Goal: Task Accomplishment & Management: Manage account settings

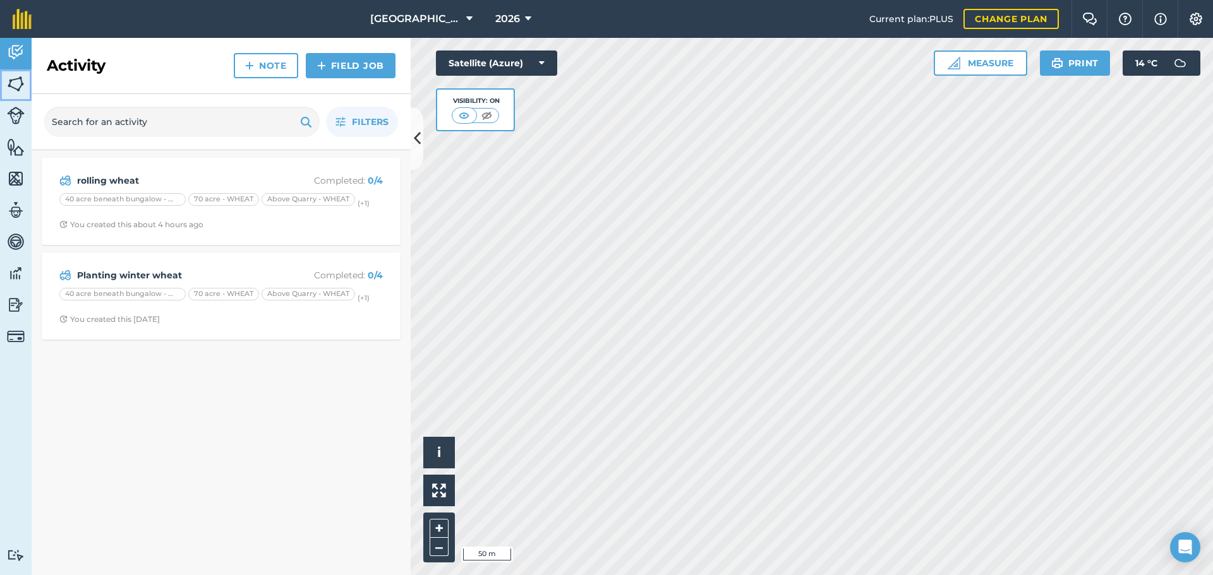
click at [23, 82] on img at bounding box center [16, 84] width 18 height 19
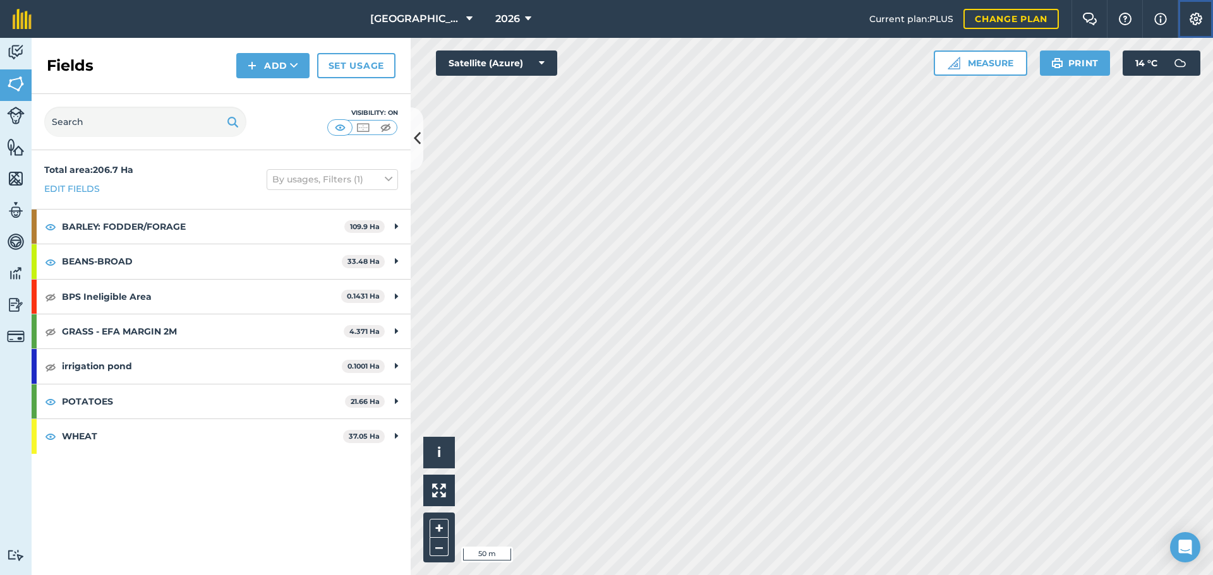
drag, startPoint x: 1204, startPoint y: 25, endPoint x: 1175, endPoint y: 35, distance: 31.4
click at [1204, 25] on button "Settings" at bounding box center [1194, 19] width 35 height 38
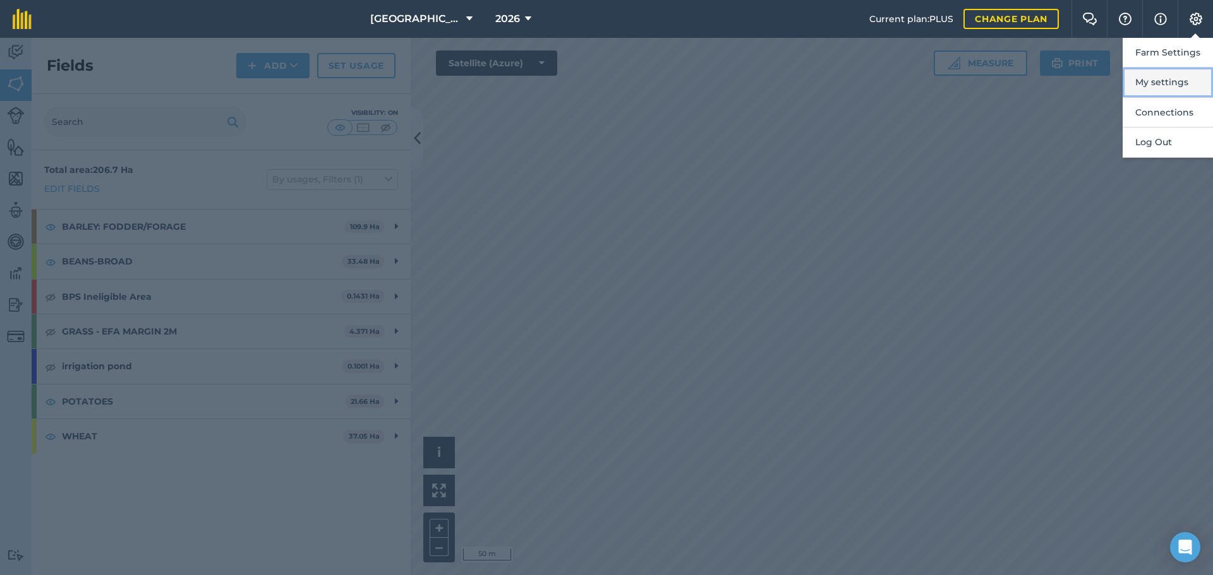
click at [1144, 80] on button "My settings" at bounding box center [1167, 83] width 90 height 30
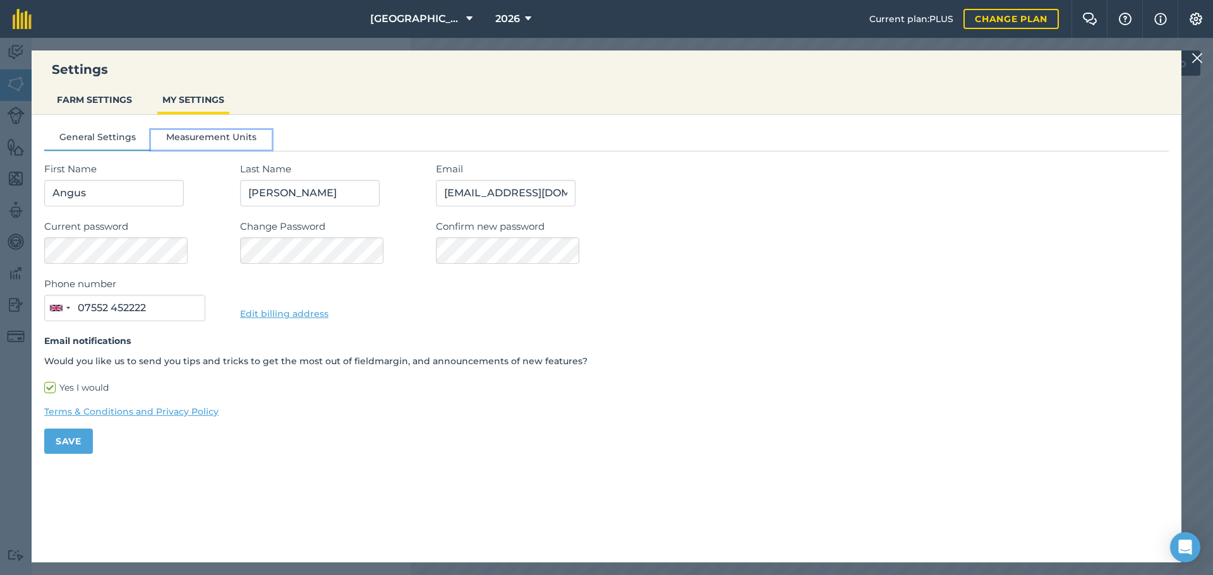
click at [202, 147] on button "Measurement Units" at bounding box center [211, 139] width 121 height 19
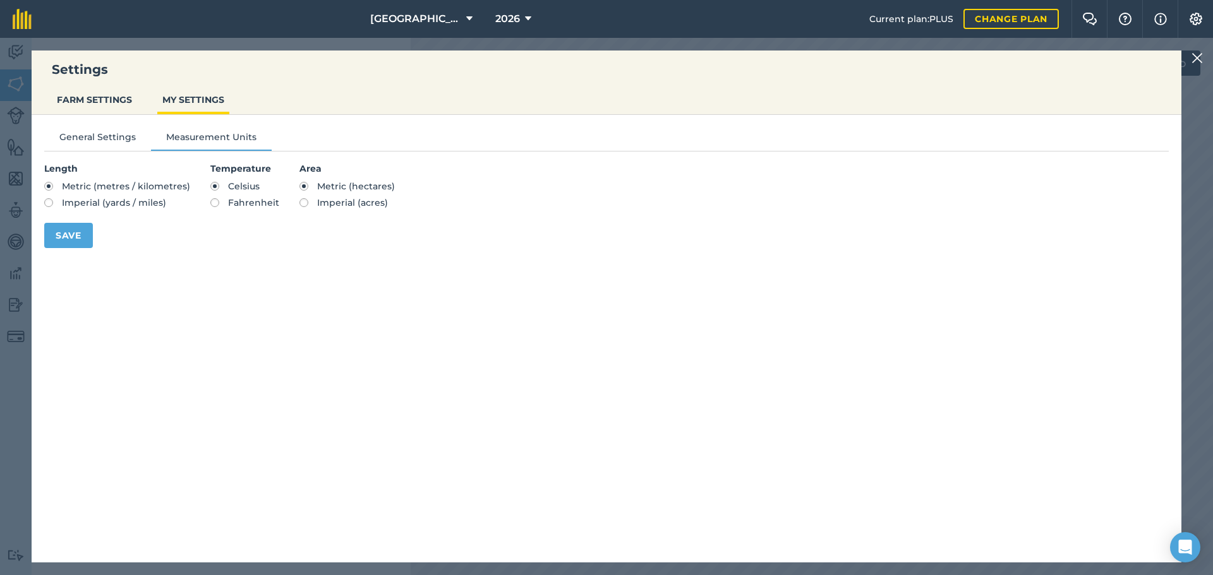
click at [304, 198] on section "Area Metric (hectares) Imperial (acres)" at bounding box center [346, 186] width 95 height 49
drag, startPoint x: 284, startPoint y: 247, endPoint x: 291, endPoint y: 236, distance: 13.7
click at [284, 248] on form "Length Metric (metres / kilometres) Imperial (yards / miles) Temperature Celsiu…" at bounding box center [606, 205] width 1124 height 87
click at [300, 211] on form "Length Metric (metres / kilometres) Imperial (yards / miles) Temperature Celsiu…" at bounding box center [606, 205] width 1124 height 87
click at [301, 207] on label "Imperial (acres)" at bounding box center [346, 202] width 95 height 9
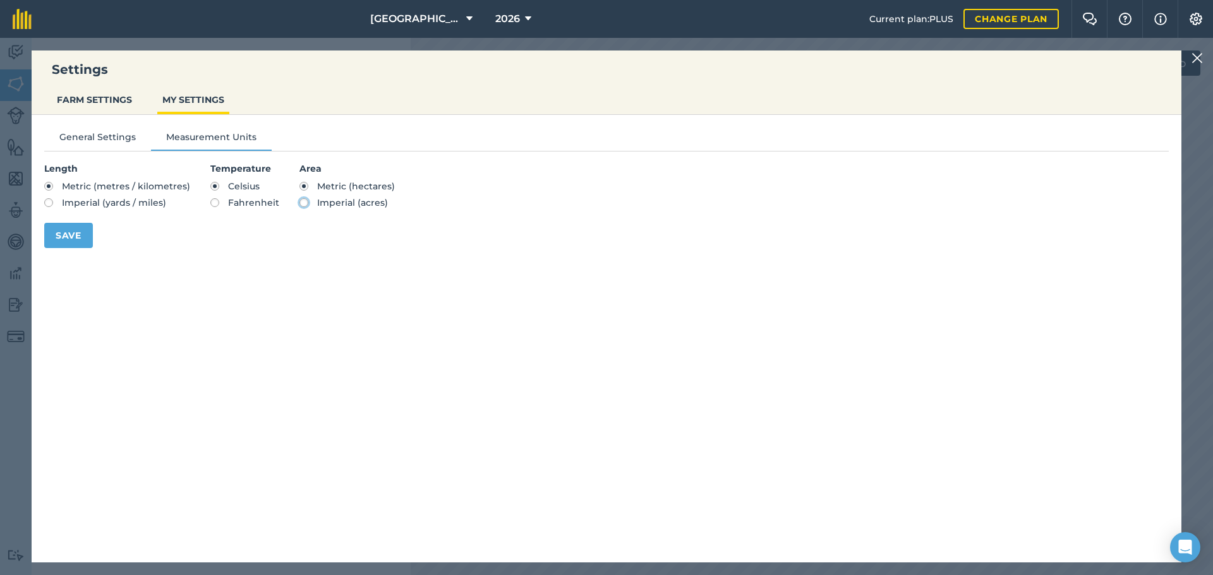
radio input "true"
radio input "false"
click at [84, 236] on button "Save" at bounding box center [68, 235] width 49 height 25
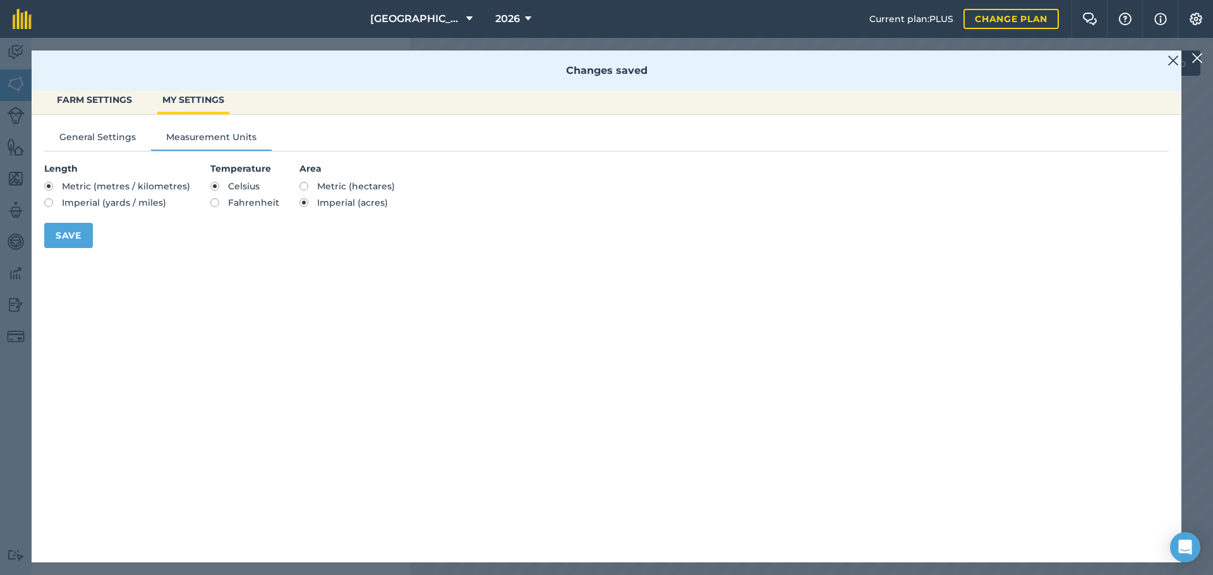
click at [4, 231] on div "Settings FARM SETTINGS MY SETTINGS Changes saved General Settings Measurement U…" at bounding box center [606, 306] width 1213 height 537
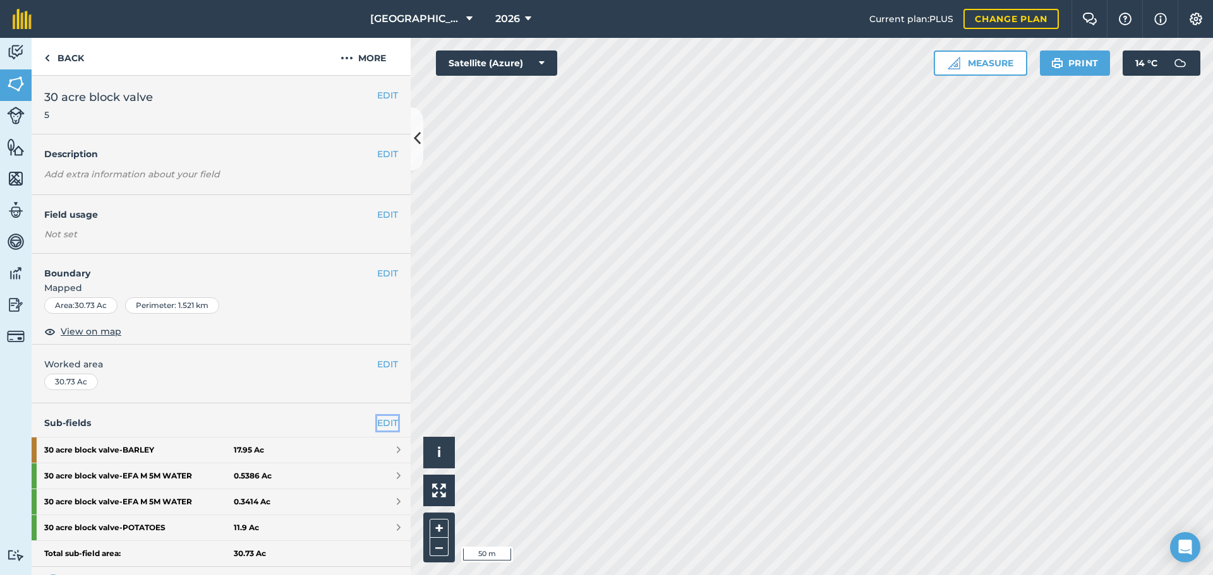
click at [377, 428] on link "EDIT" at bounding box center [387, 423] width 21 height 14
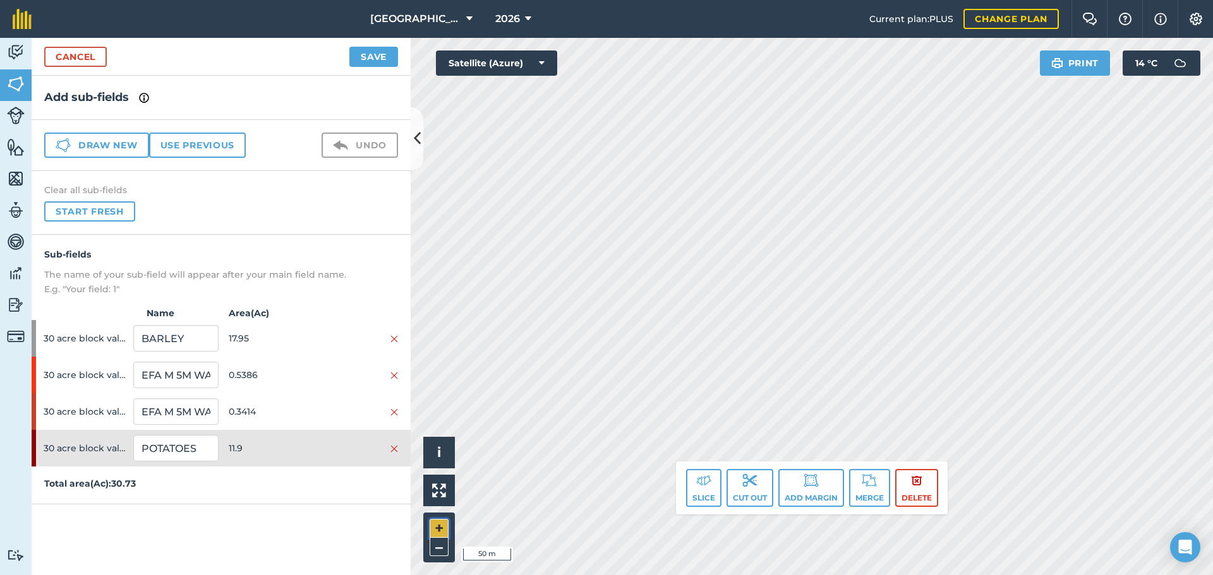
click at [446, 526] on button "+" at bounding box center [438, 528] width 19 height 19
click at [700, 476] on img at bounding box center [703, 480] width 15 height 15
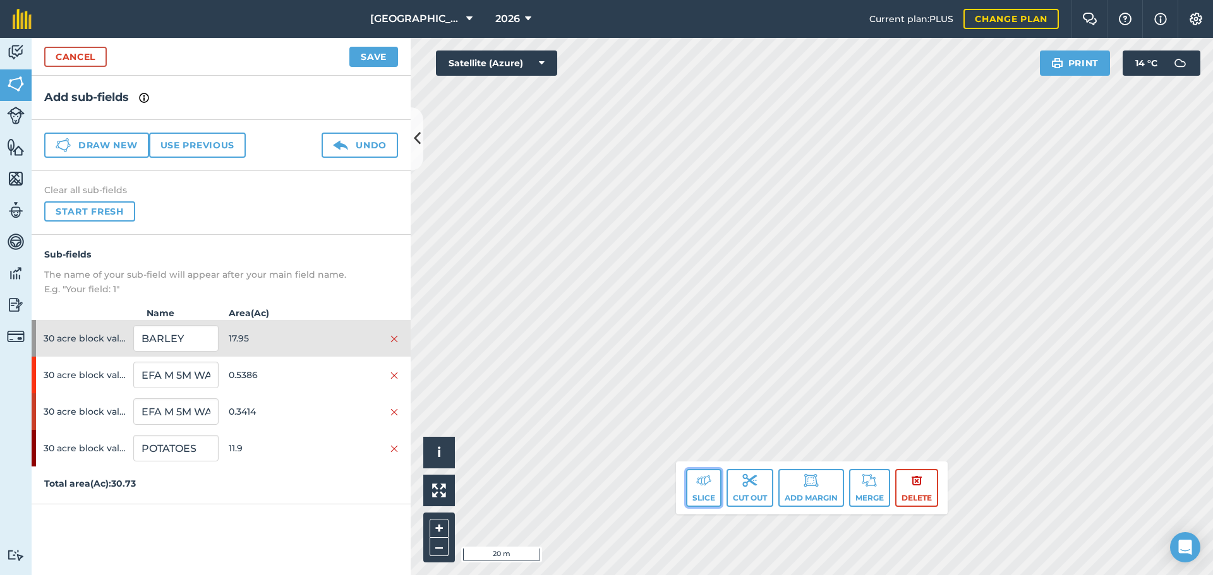
click at [708, 486] on button "Slice" at bounding box center [703, 488] width 35 height 38
click at [686, 484] on button "Slice" at bounding box center [703, 488] width 35 height 38
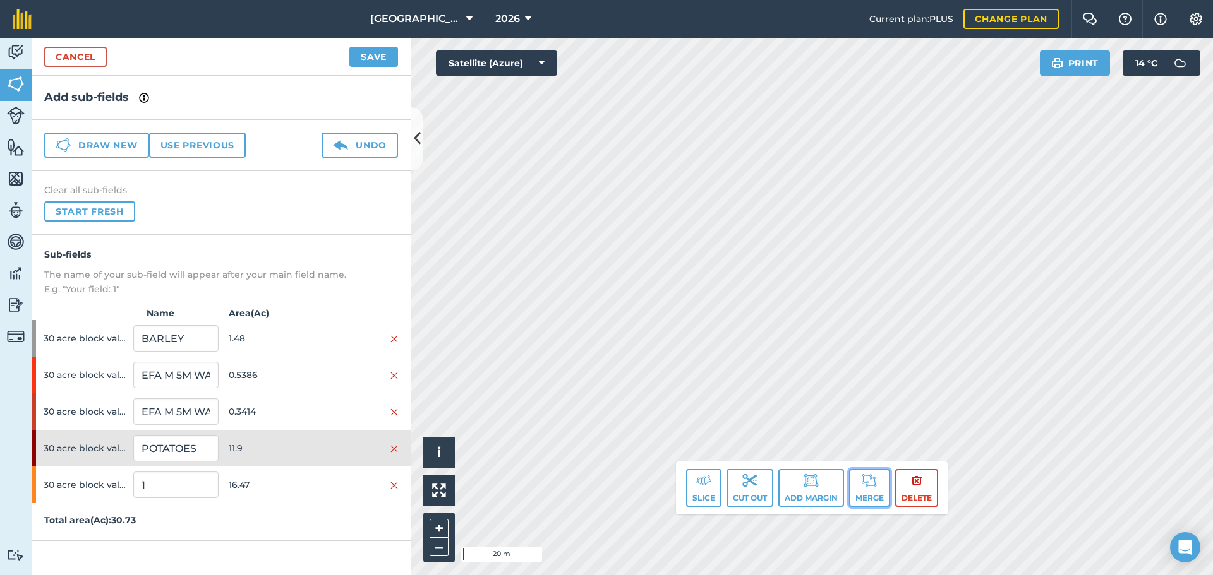
click at [864, 486] on img at bounding box center [869, 480] width 15 height 15
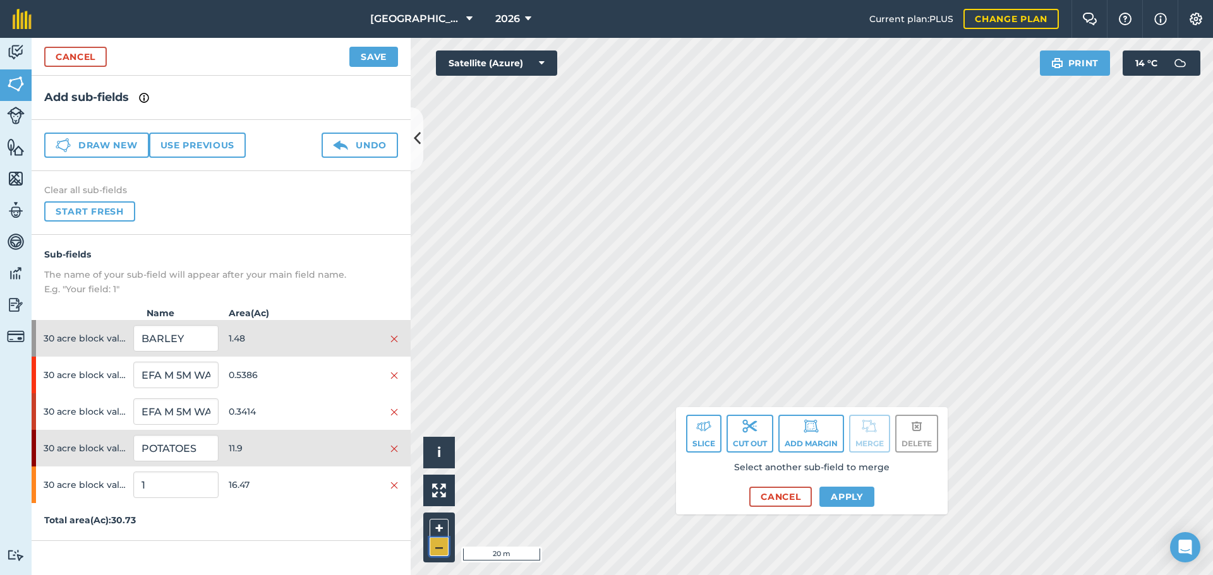
click at [441, 553] on button "–" at bounding box center [438, 547] width 19 height 18
click at [862, 493] on button "Apply" at bounding box center [846, 497] width 55 height 20
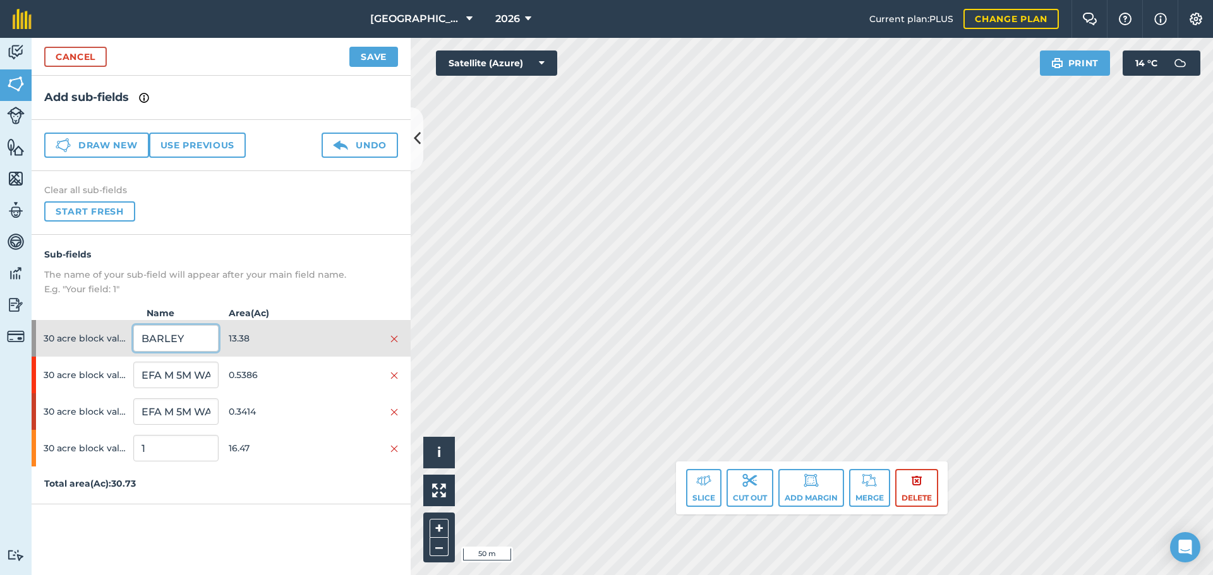
click at [183, 338] on input "BARLEY" at bounding box center [175, 338] width 85 height 27
type input "p"
type input "POTATOES"
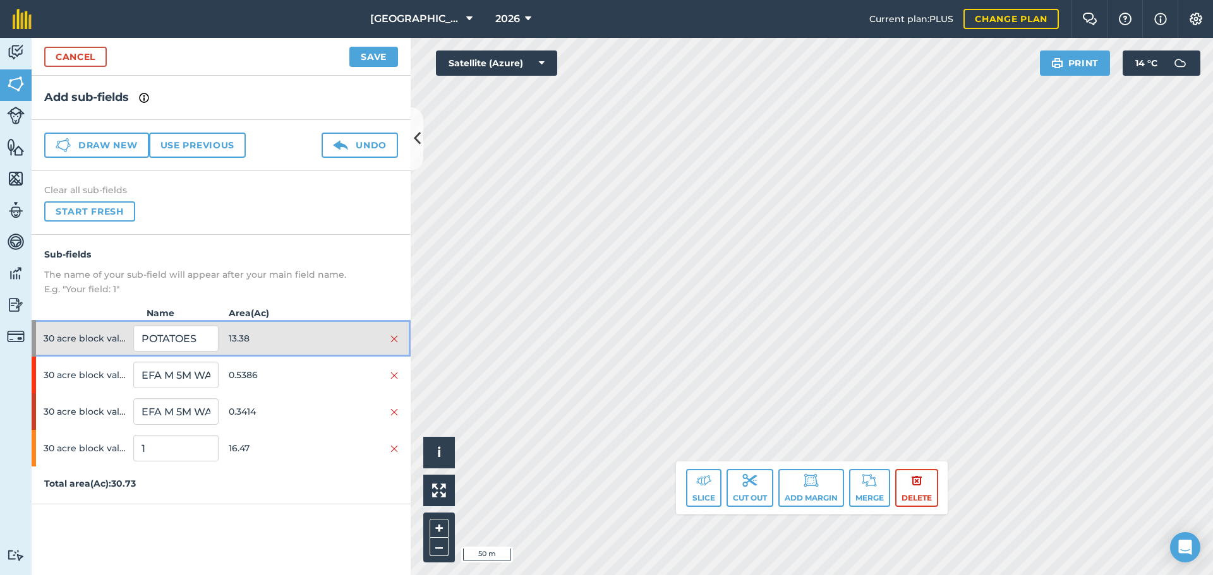
click at [276, 332] on span "13.38" at bounding box center [271, 339] width 85 height 24
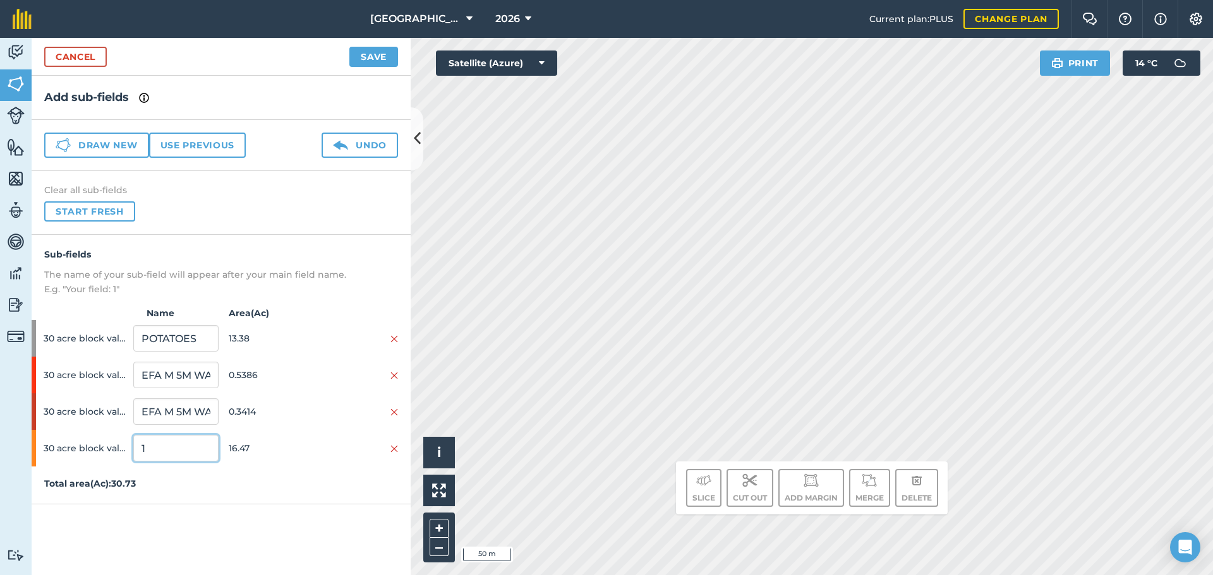
click at [174, 455] on input "1" at bounding box center [175, 448] width 85 height 27
type input "BARLEY"
click at [362, 49] on button "Save" at bounding box center [373, 57] width 49 height 20
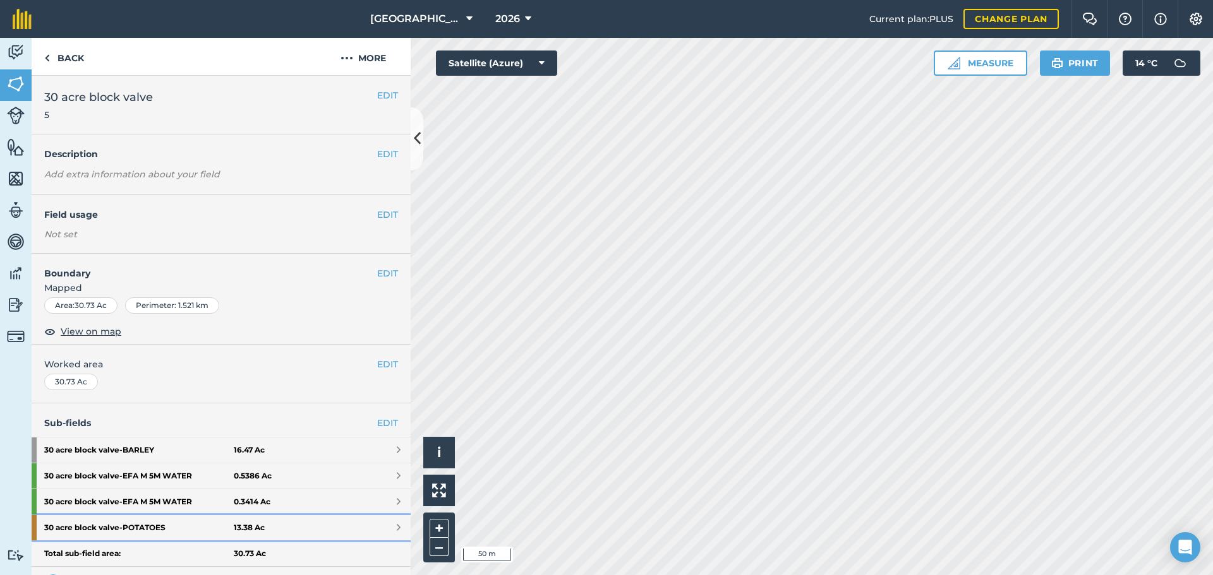
click at [306, 536] on link "30 acre block valve - POTATOES 13.38 Ac" at bounding box center [221, 527] width 379 height 25
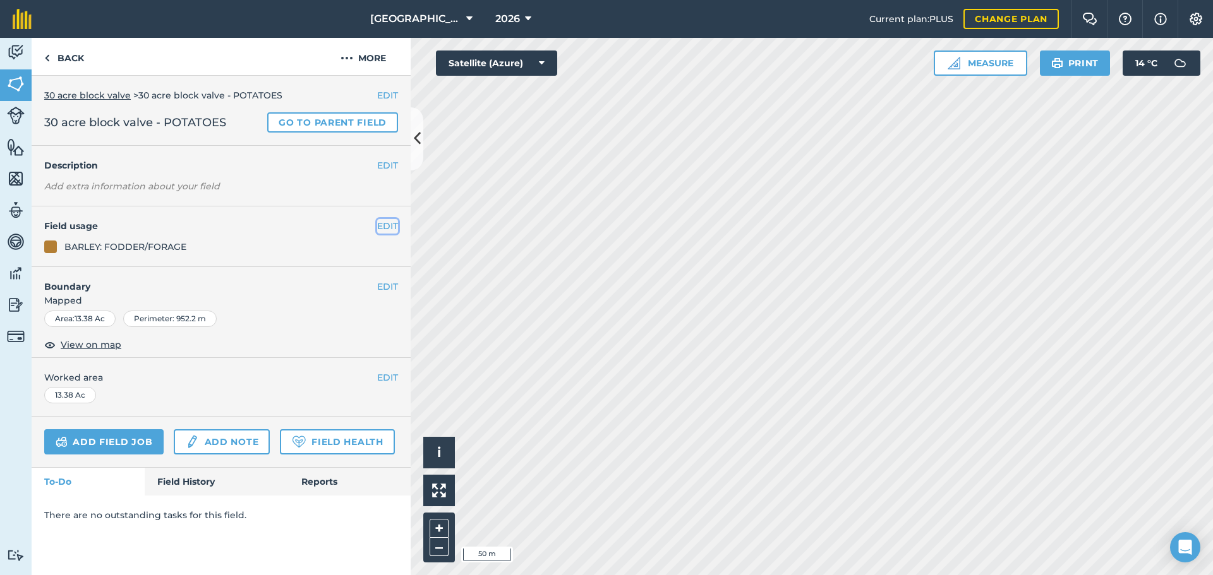
click at [386, 227] on button "EDIT" at bounding box center [387, 226] width 21 height 14
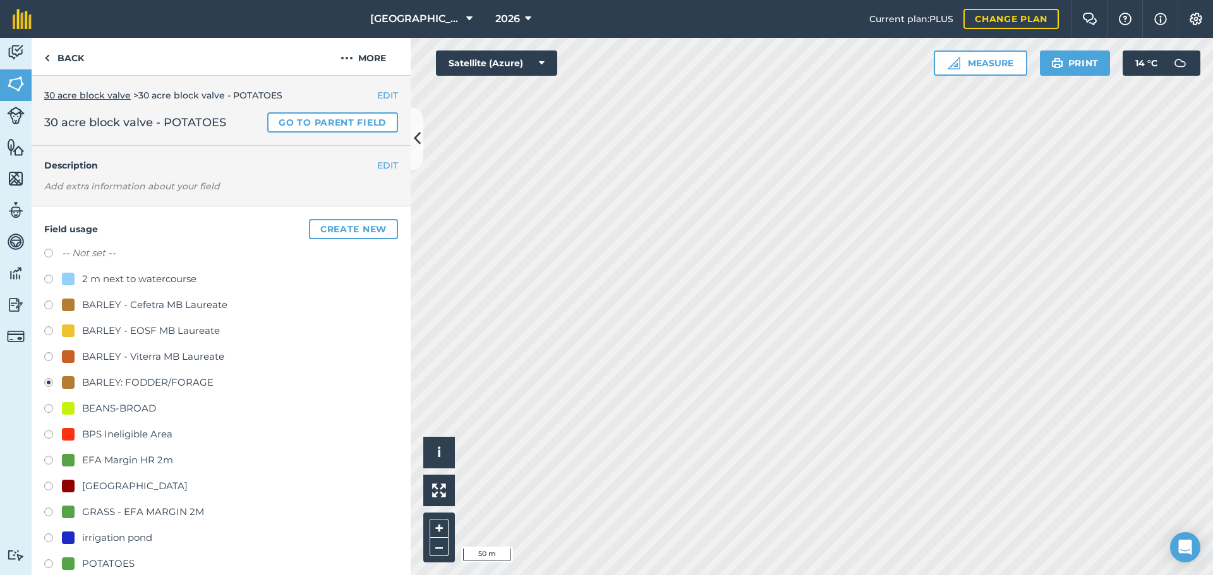
click at [113, 563] on div "POTATOES" at bounding box center [108, 563] width 52 height 15
radio input "true"
radio input "false"
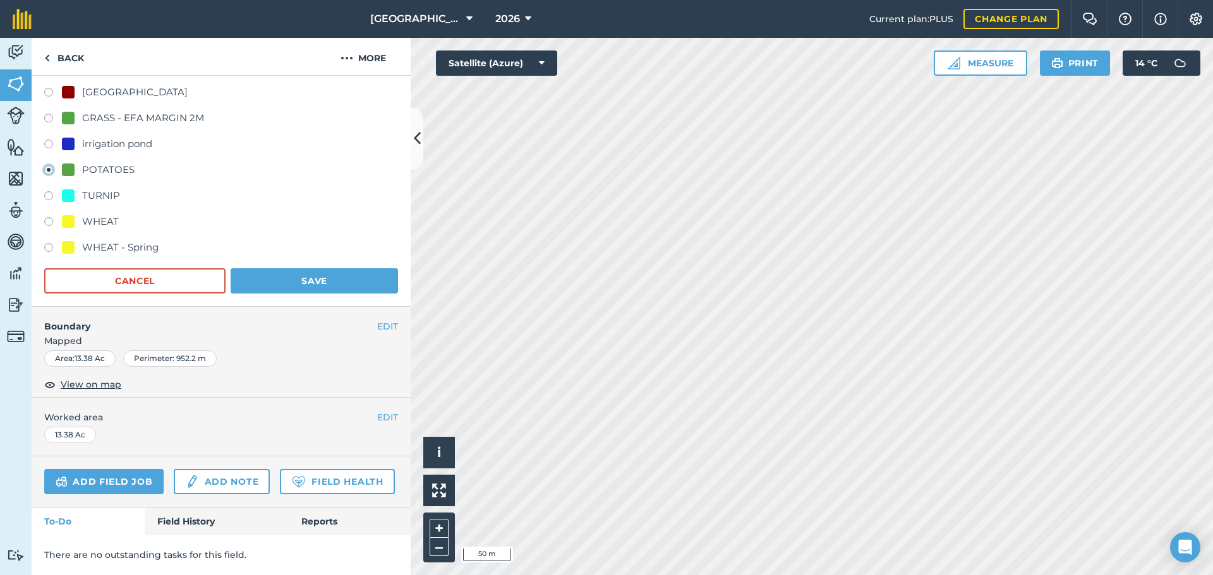
scroll to position [429, 0]
click at [308, 268] on button "Save" at bounding box center [314, 280] width 167 height 25
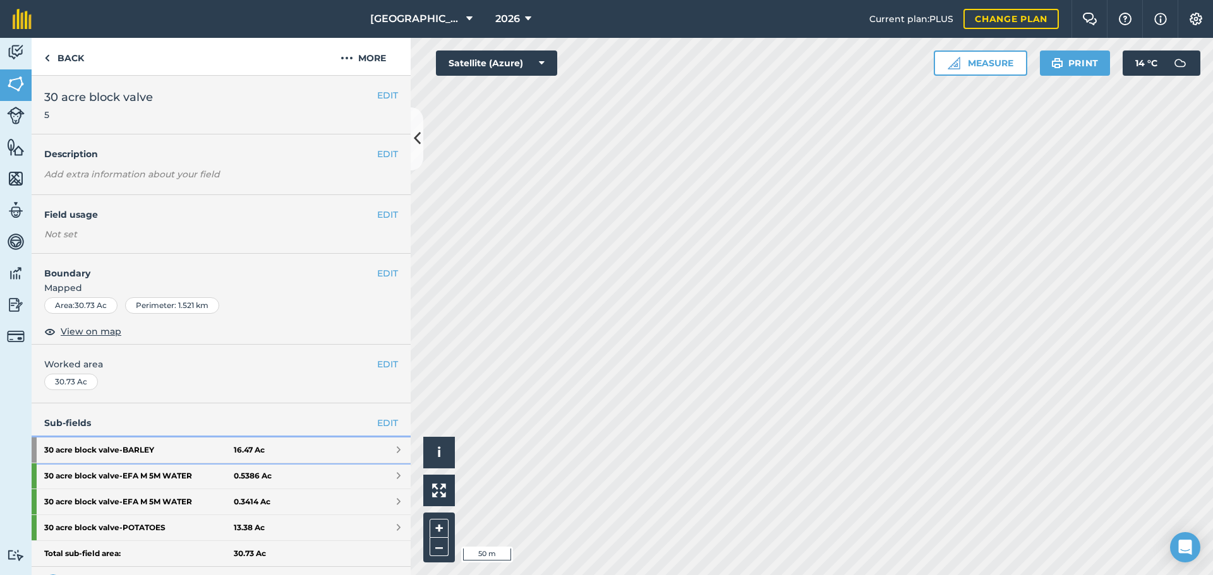
click at [369, 447] on link "30 acre block valve - BARLEY 16.47 Ac" at bounding box center [221, 450] width 379 height 25
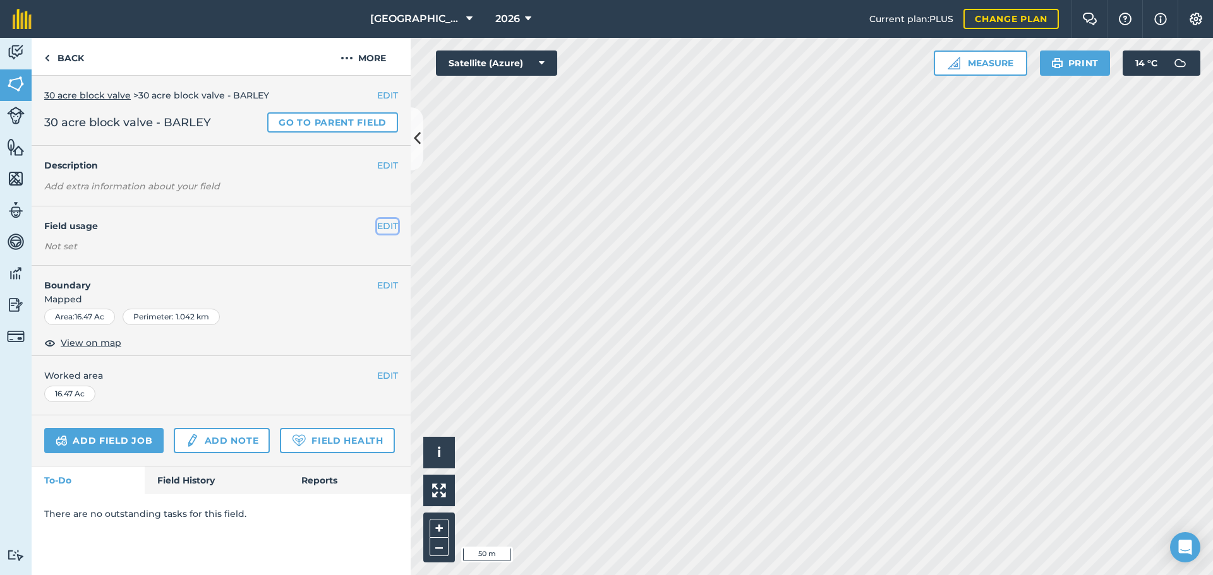
click at [390, 220] on button "EDIT" at bounding box center [387, 226] width 21 height 14
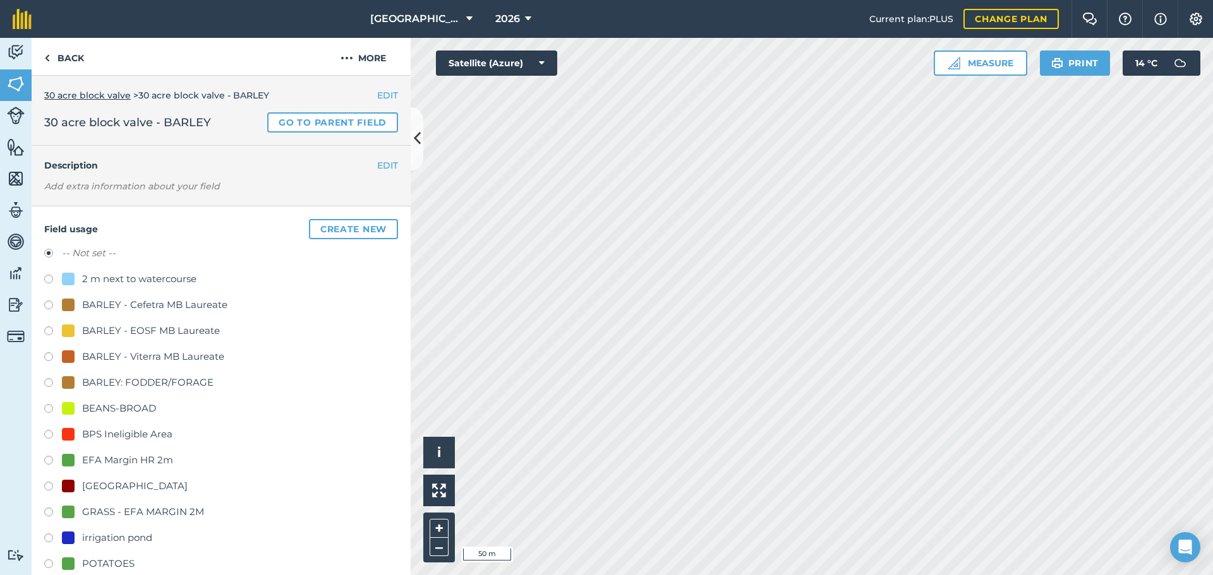
click at [141, 387] on div "BARLEY: FODDER/FORAGE" at bounding box center [147, 382] width 131 height 15
radio input "true"
radio input "false"
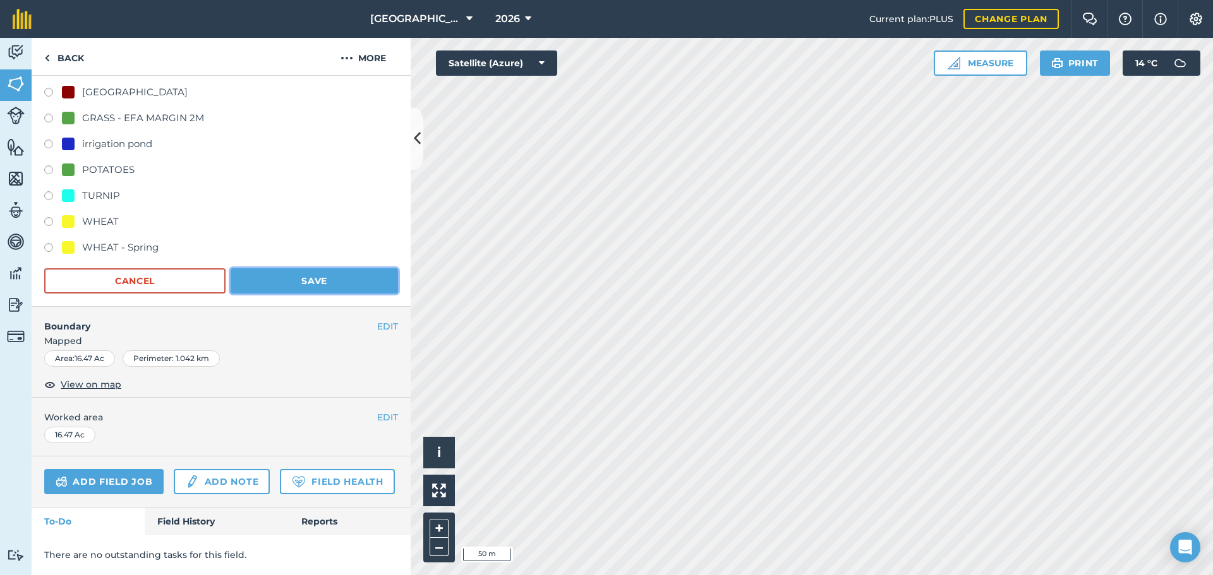
click at [310, 268] on button "Save" at bounding box center [314, 280] width 167 height 25
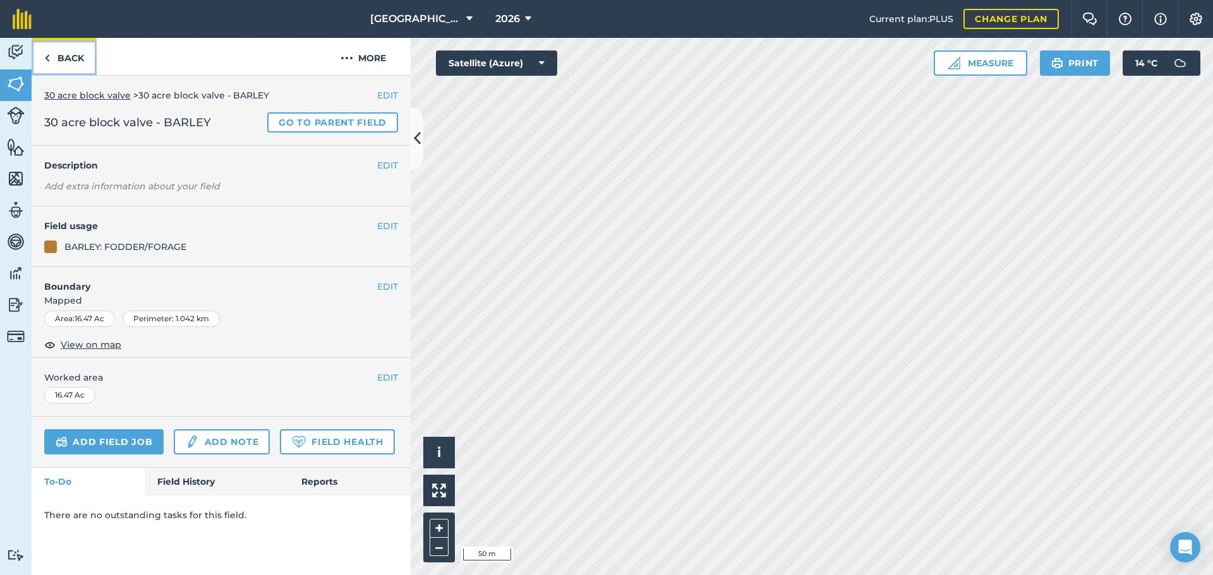
click at [79, 66] on link "Back" at bounding box center [64, 56] width 65 height 37
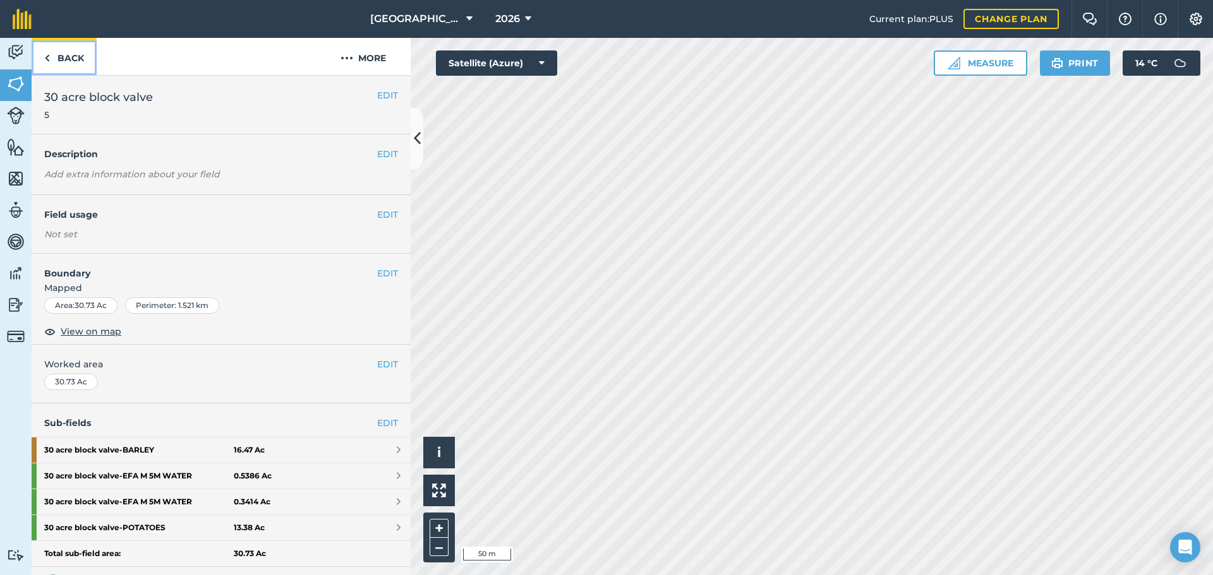
click at [87, 66] on link "Back" at bounding box center [64, 56] width 65 height 37
click at [388, 426] on h4 "Sub-fields EDIT" at bounding box center [221, 423] width 379 height 14
click at [386, 414] on div "Sub-fields EDIT 30 acre [PERSON_NAME] 13.23 Ac 30 acre clowe - EFA M 5M WATER 0…" at bounding box center [221, 502] width 379 height 196
click at [386, 419] on link "EDIT" at bounding box center [387, 423] width 21 height 14
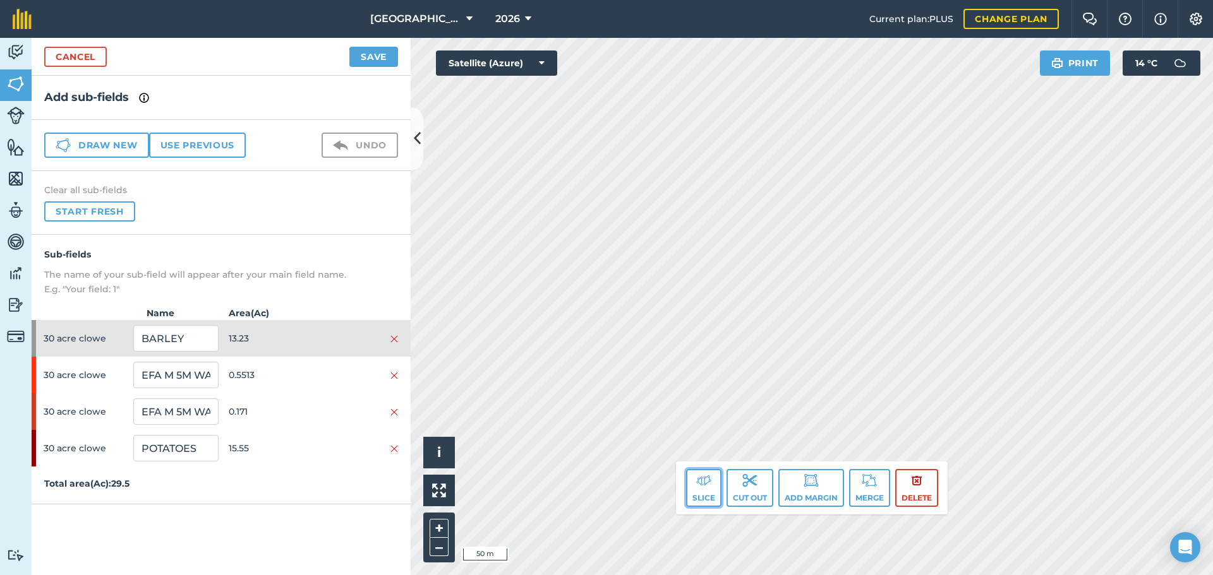
click at [692, 489] on button "Slice" at bounding box center [703, 488] width 35 height 38
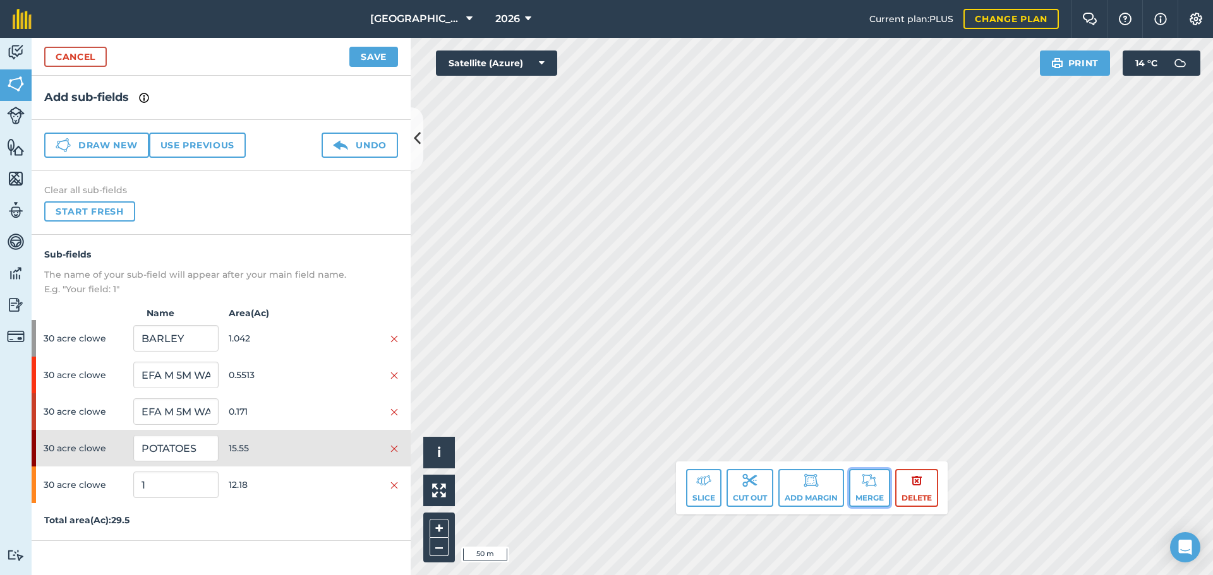
click at [855, 483] on button "Merge" at bounding box center [869, 488] width 41 height 38
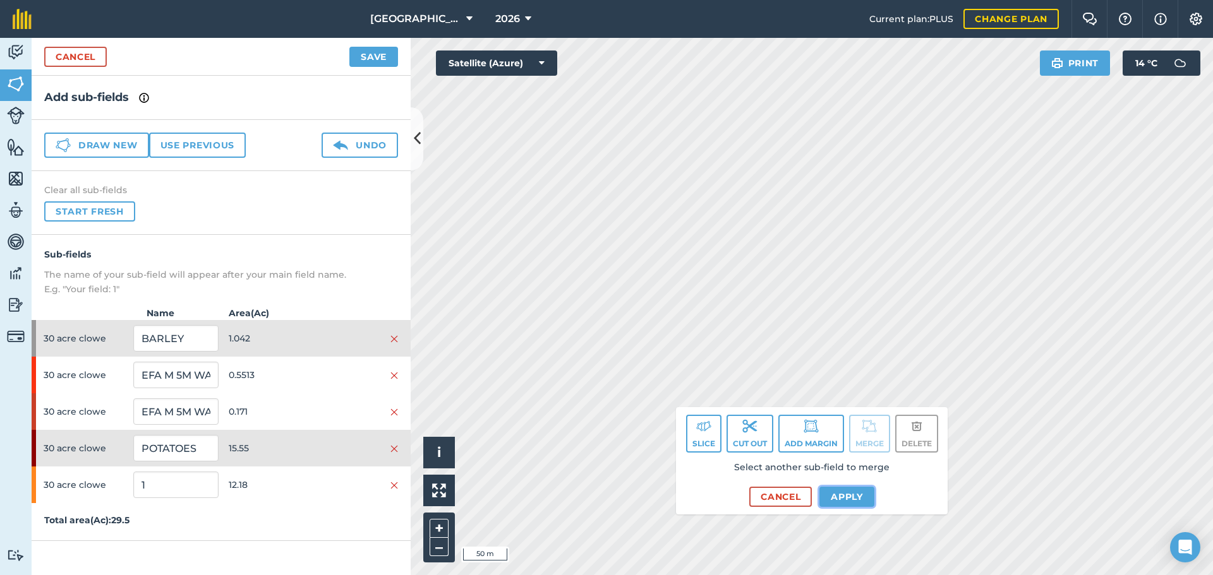
click at [828, 495] on button "Apply" at bounding box center [846, 497] width 55 height 20
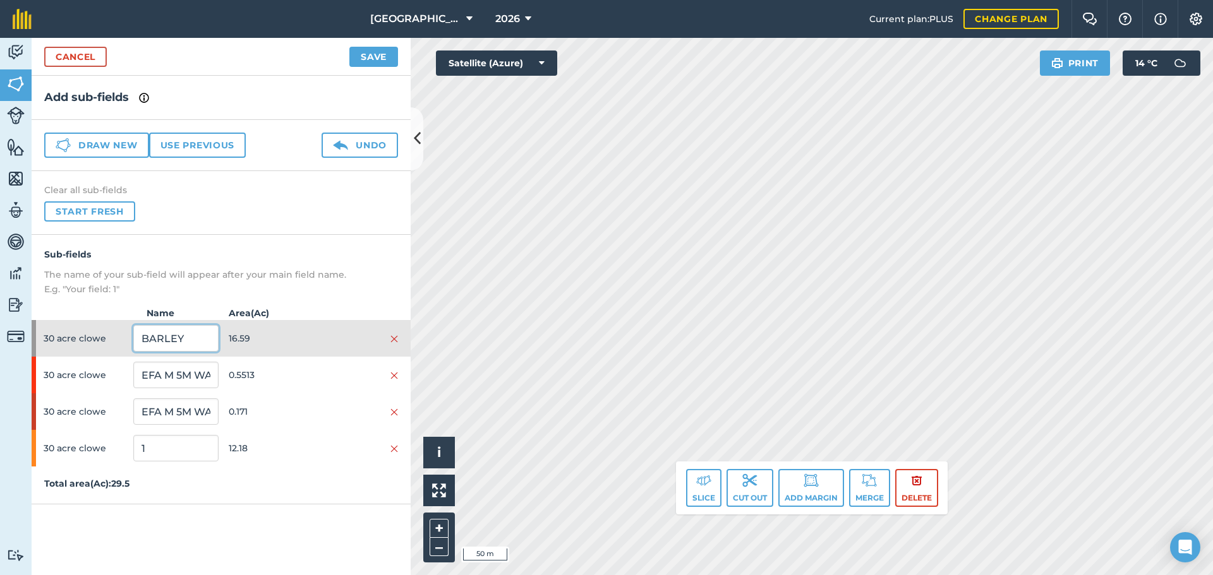
click at [175, 337] on input "BARLEY" at bounding box center [175, 338] width 85 height 27
type input "POTATOES"
click at [94, 344] on span "30 acre clowe" at bounding box center [86, 339] width 85 height 24
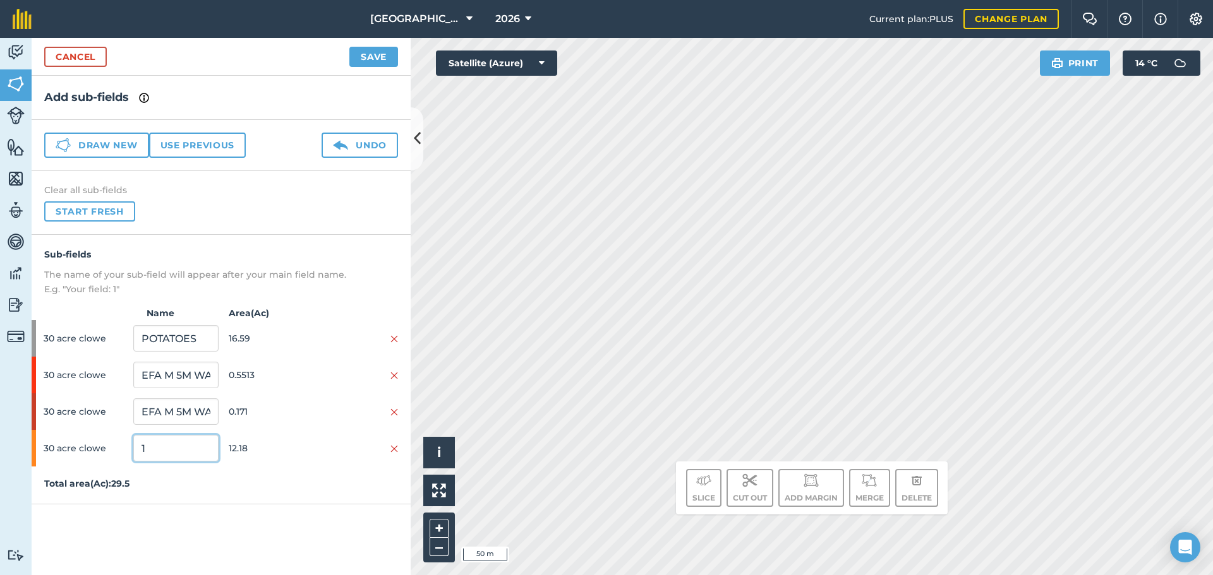
click at [149, 440] on input "1" at bounding box center [175, 448] width 85 height 27
type input "BARLEY"
click at [376, 63] on button "Save" at bounding box center [373, 57] width 49 height 20
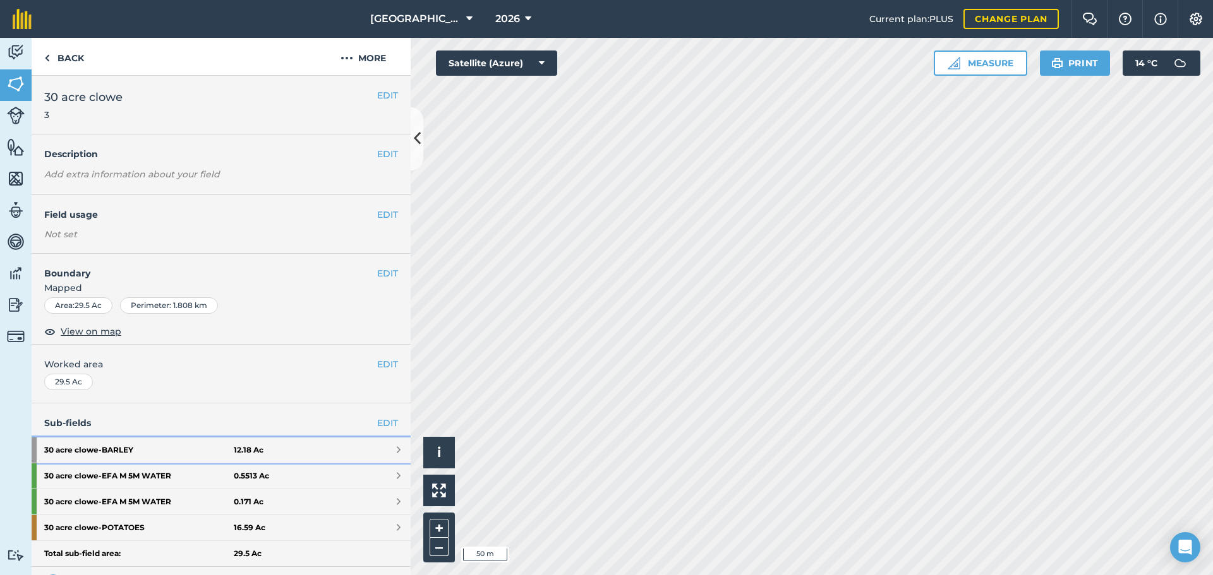
click at [309, 443] on link "30 acre [PERSON_NAME] 12.18 Ac" at bounding box center [221, 450] width 379 height 25
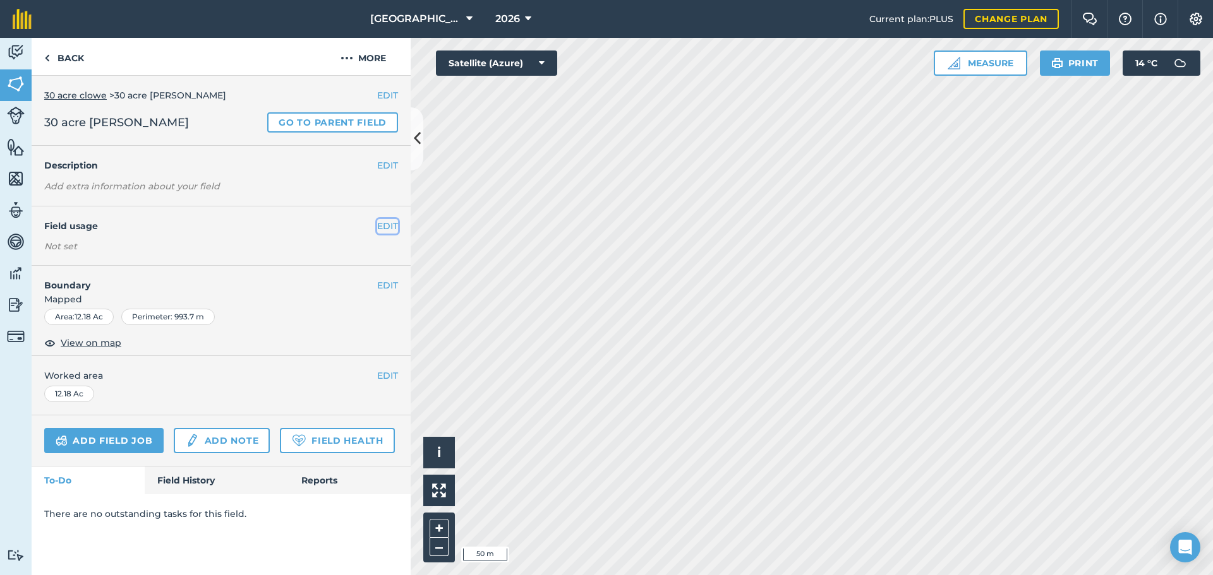
click at [390, 230] on button "EDIT" at bounding box center [387, 226] width 21 height 14
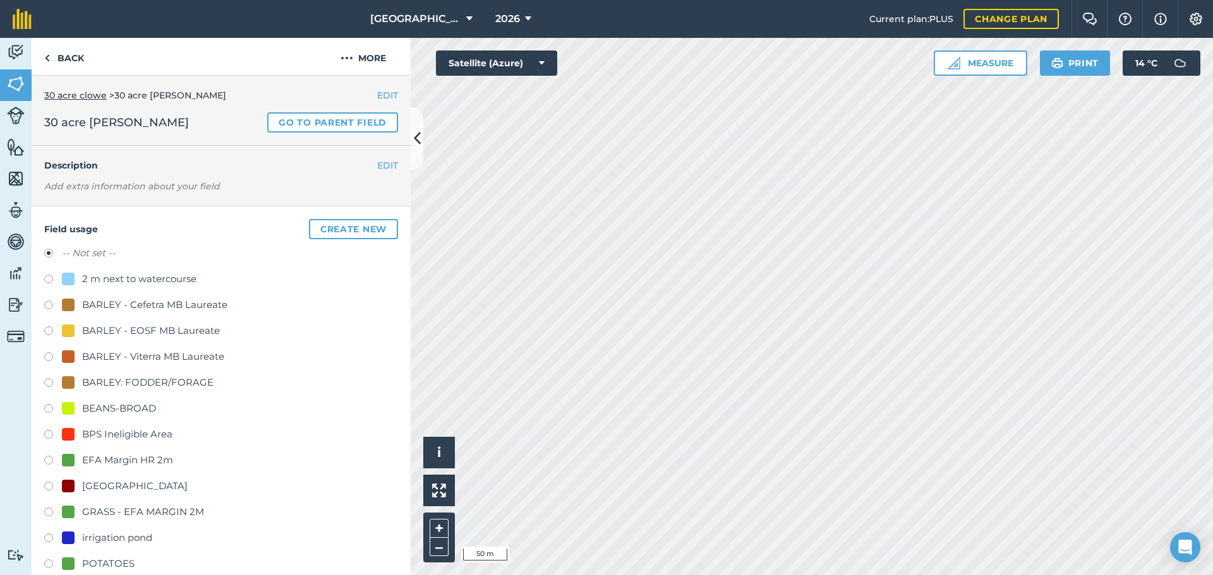
click at [152, 375] on div "-- Not set -- 2 m next to watercourse BARLEY - Cefetra MB Laureate BARLEY - EOS…" at bounding box center [221, 449] width 354 height 407
click at [154, 377] on div "BARLEY: FODDER/FORAGE" at bounding box center [147, 382] width 131 height 15
radio input "true"
radio input "false"
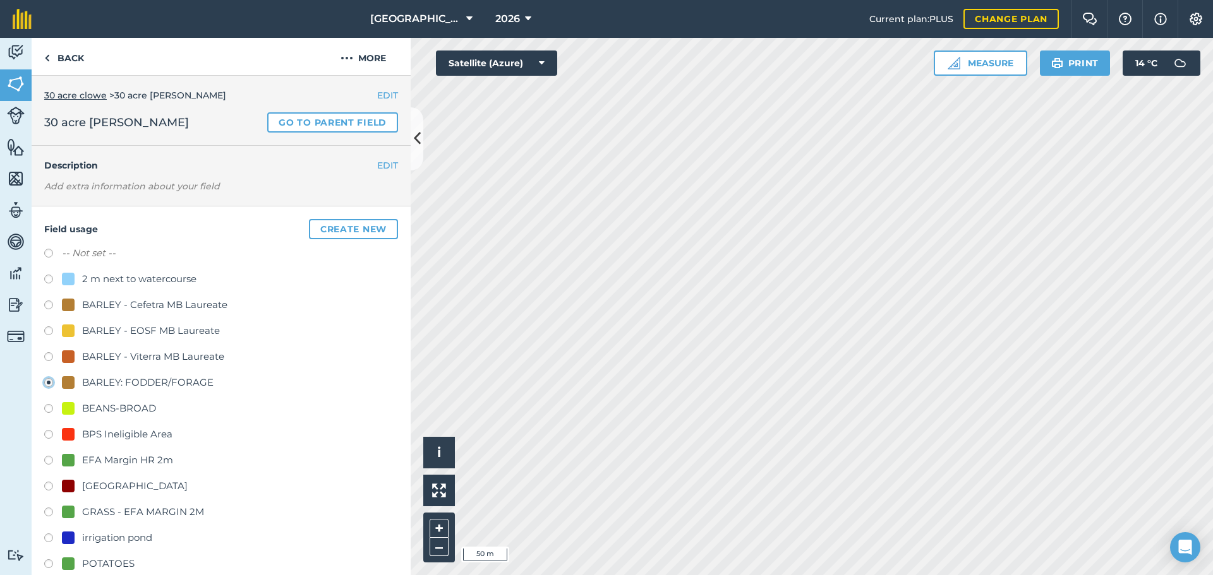
scroll to position [429, 0]
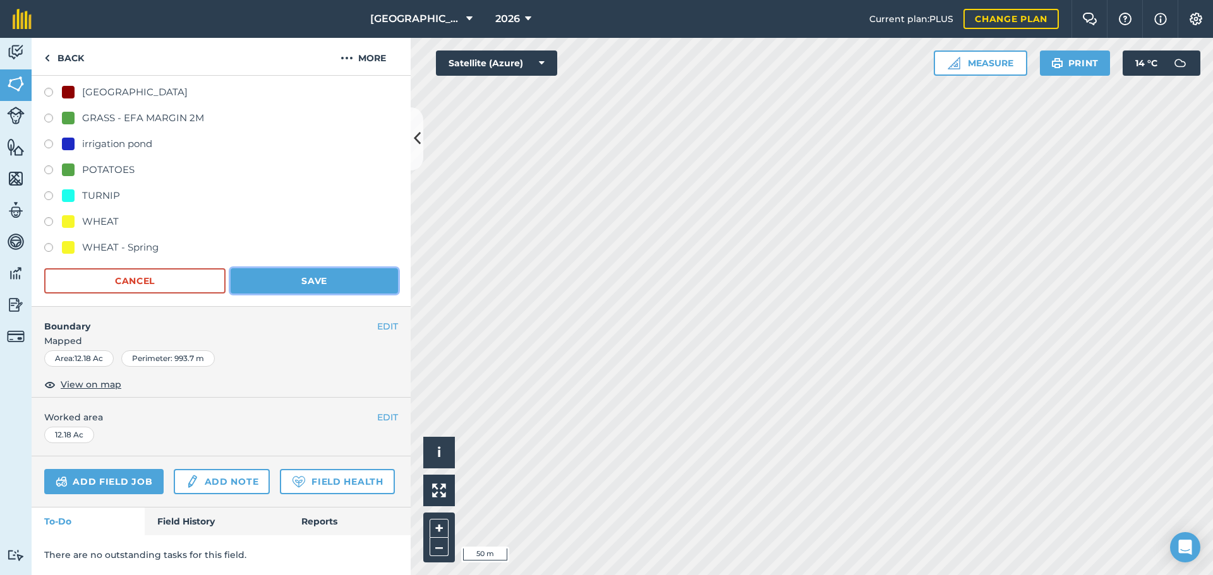
click at [335, 268] on button "Save" at bounding box center [314, 280] width 167 height 25
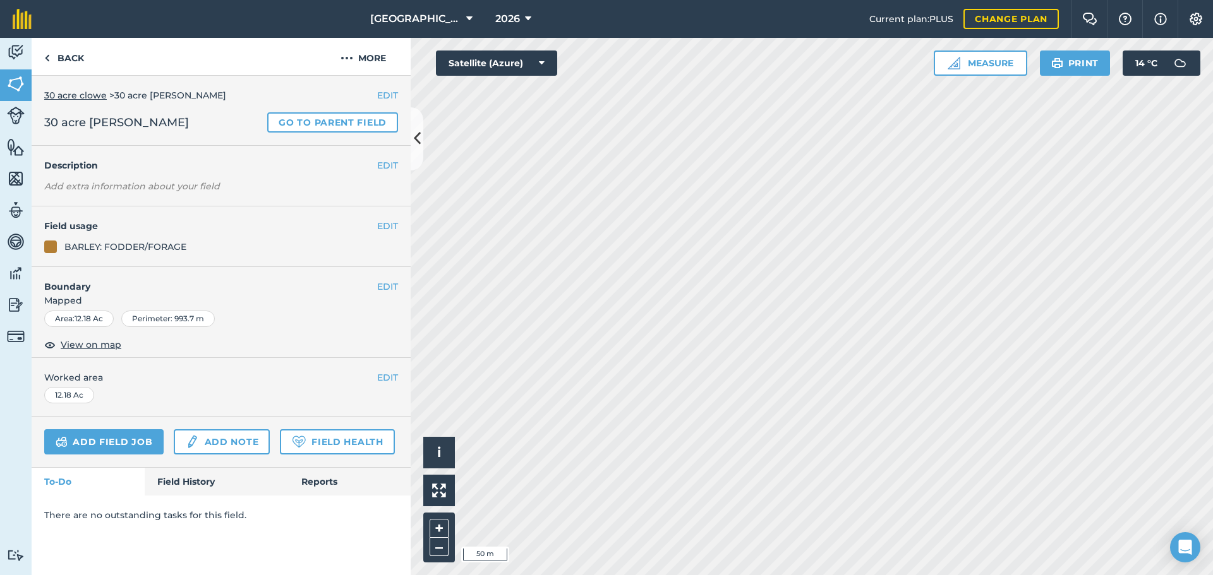
scroll to position [0, 0]
click at [77, 51] on link "Back" at bounding box center [64, 56] width 65 height 37
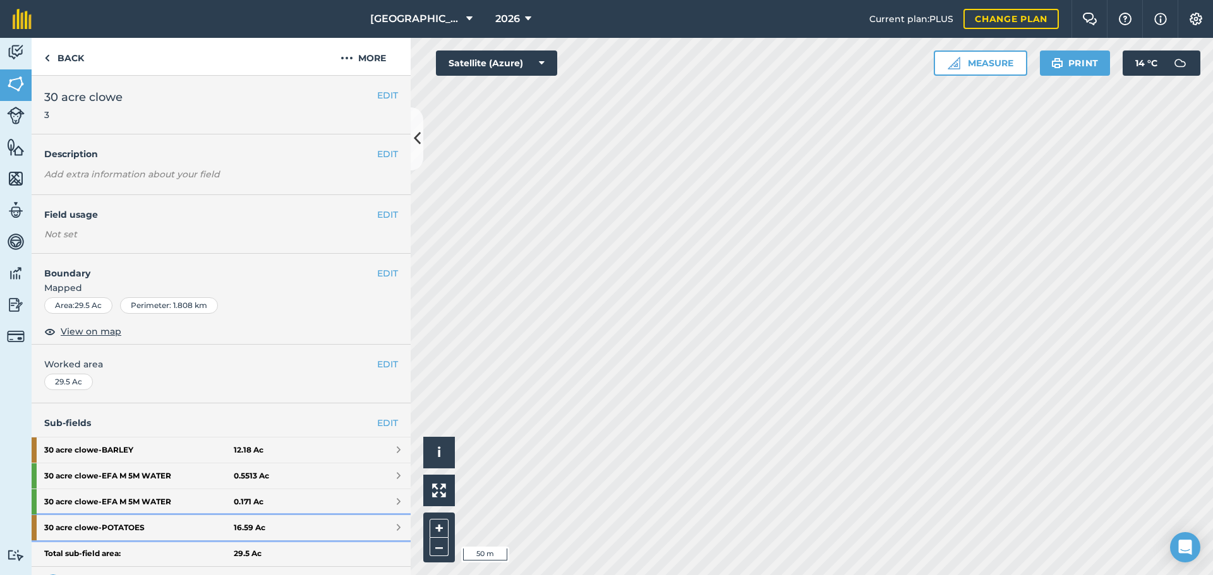
click at [116, 528] on strong "30 acre clowe - POTATOES" at bounding box center [138, 527] width 189 height 25
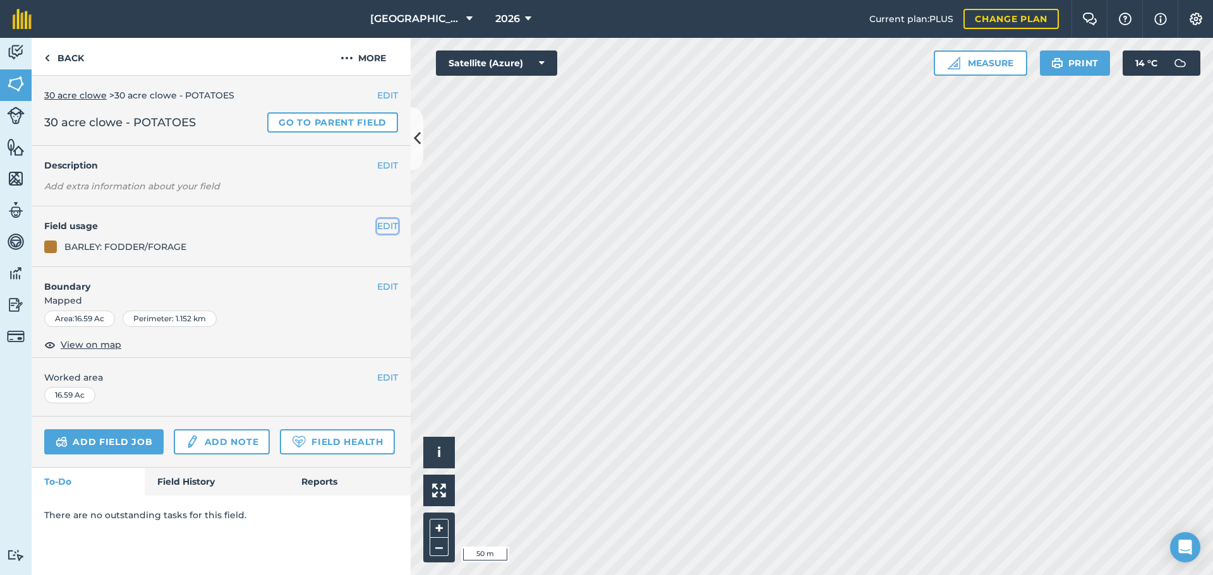
click at [382, 220] on button "EDIT" at bounding box center [387, 226] width 21 height 14
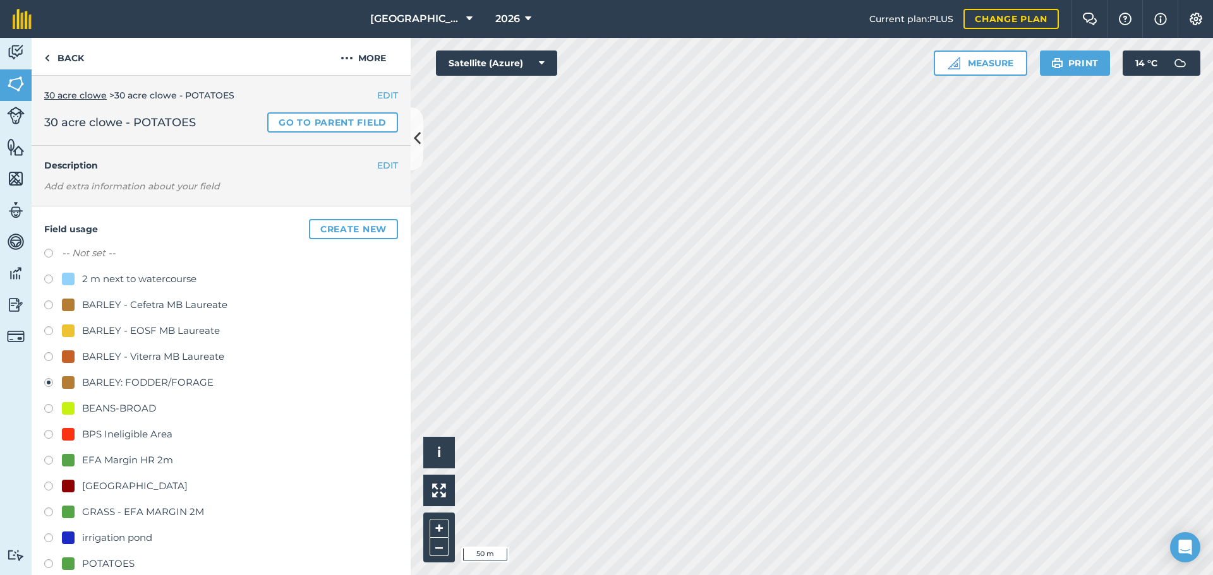
click at [132, 563] on div "POTATOES" at bounding box center [108, 563] width 52 height 15
radio input "true"
radio input "false"
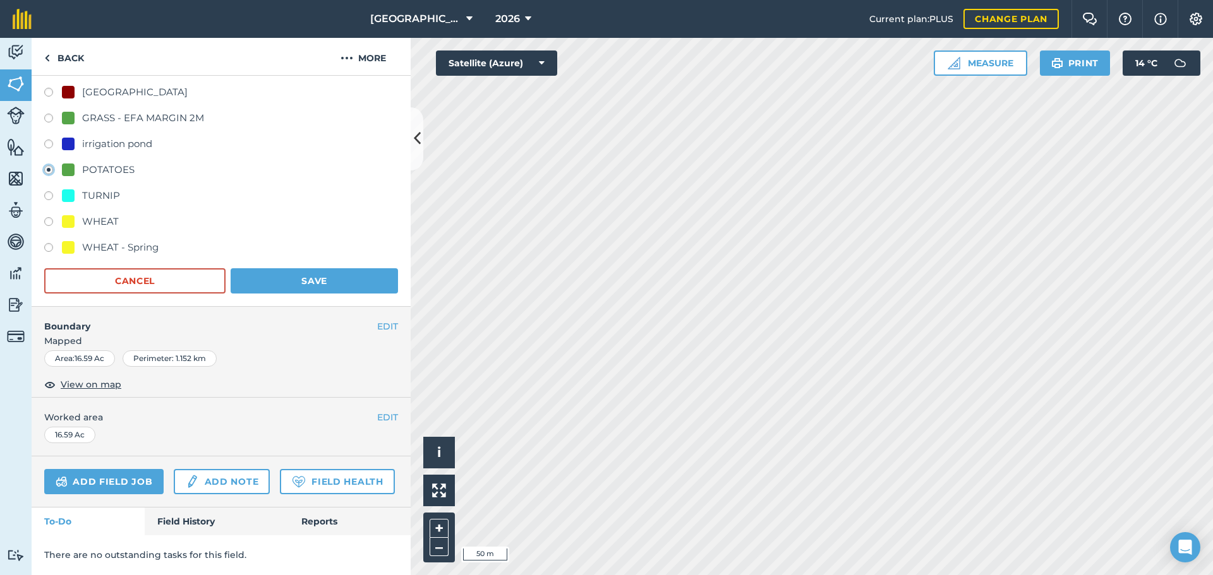
scroll to position [429, 0]
click at [342, 268] on button "Save" at bounding box center [314, 280] width 167 height 25
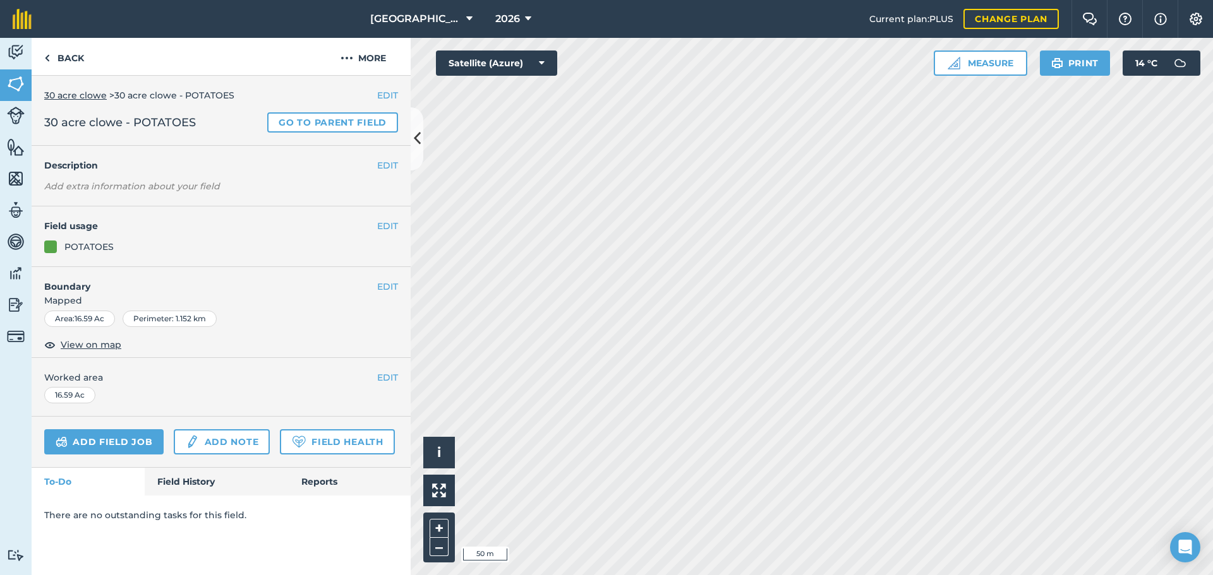
scroll to position [0, 0]
click at [83, 57] on link "Back" at bounding box center [64, 56] width 65 height 37
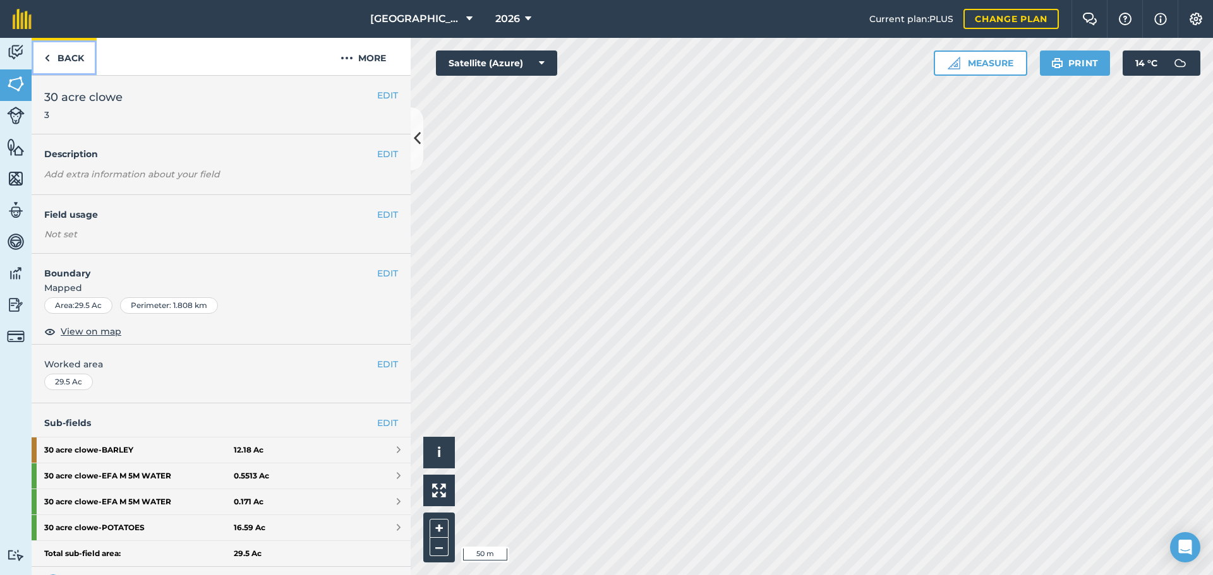
click at [83, 59] on link "Back" at bounding box center [64, 56] width 65 height 37
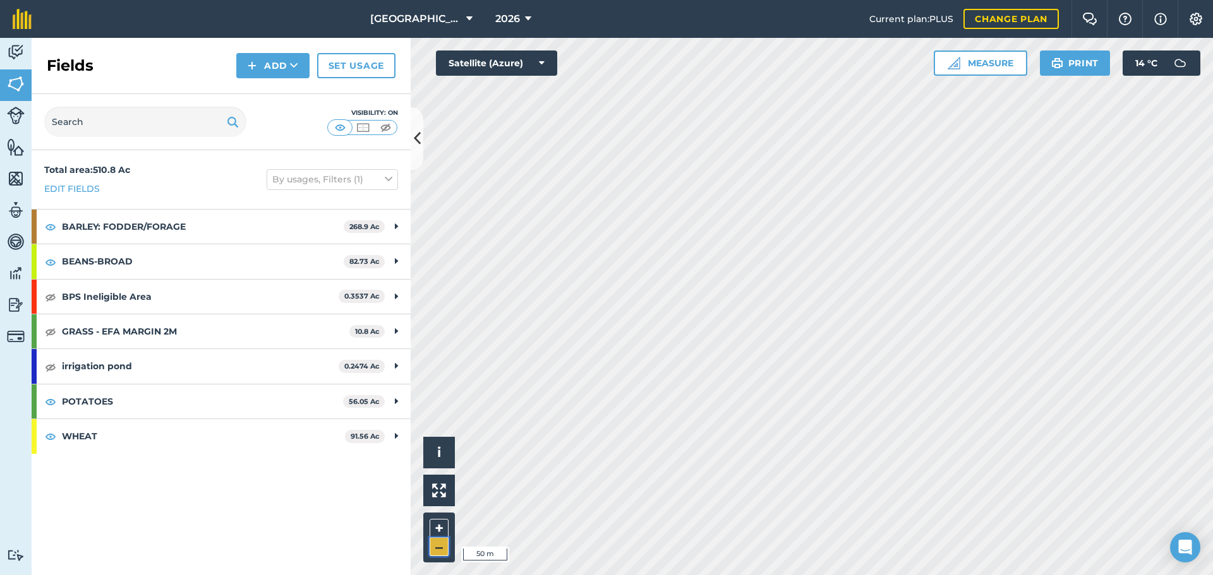
click at [445, 548] on button "–" at bounding box center [438, 547] width 19 height 18
click at [444, 548] on button "–" at bounding box center [438, 547] width 19 height 18
click at [442, 531] on button "+" at bounding box center [438, 528] width 19 height 19
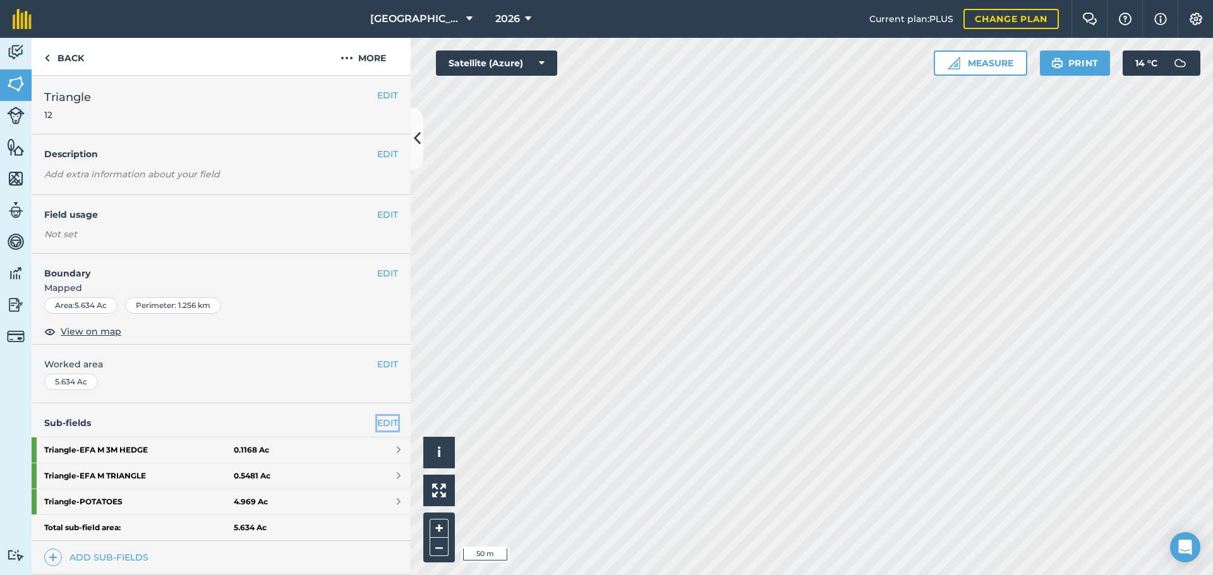
click at [379, 427] on link "EDIT" at bounding box center [387, 423] width 21 height 14
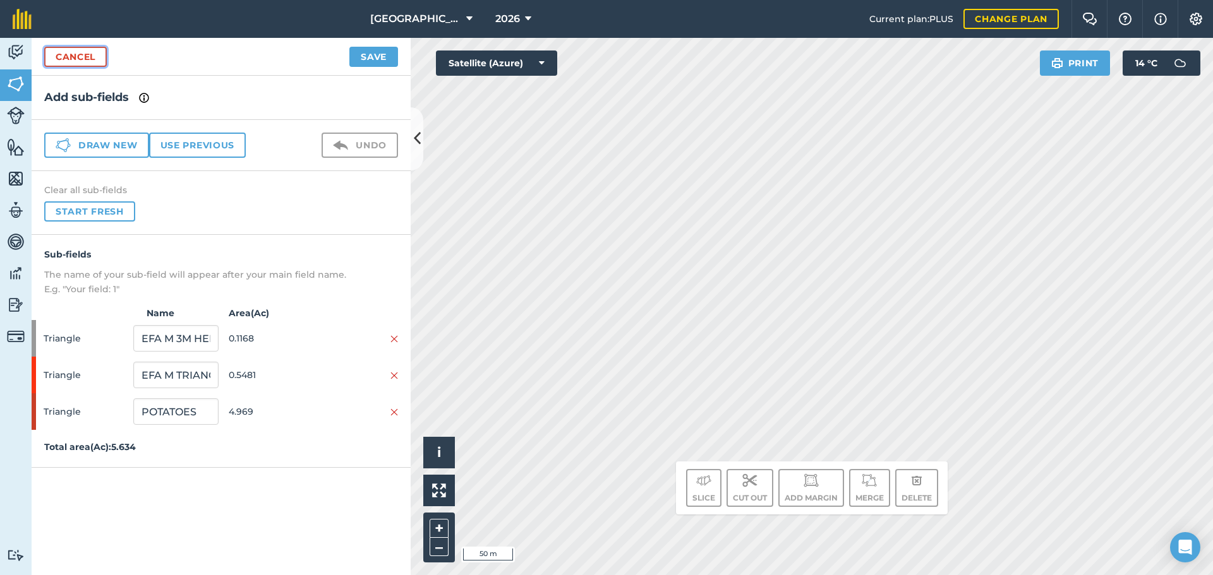
click at [73, 57] on link "Cancel" at bounding box center [75, 57] width 63 height 20
